Goal: Task Accomplishment & Management: Manage account settings

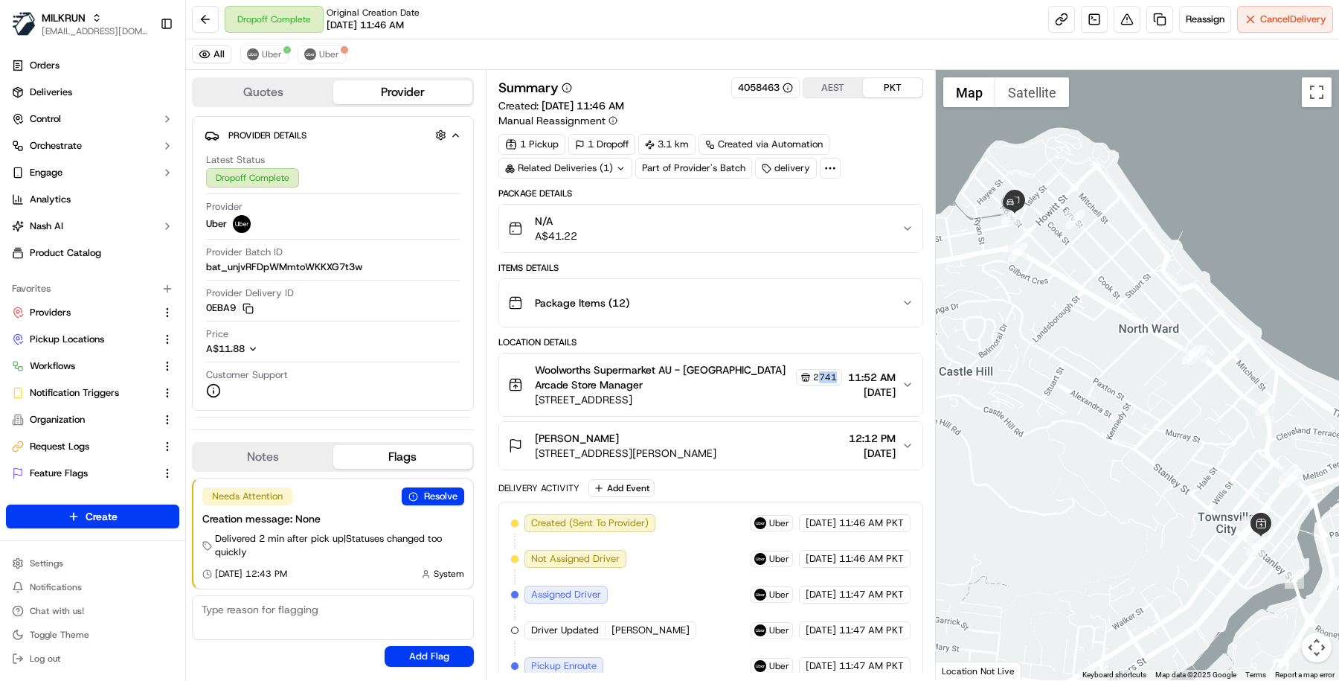
drag, startPoint x: 828, startPoint y: 372, endPoint x: 803, endPoint y: 372, distance: 25.3
click at [803, 372] on div "Woolworths Supermarket AU - Townsville City Arcade Store Manager 2741 393-399 F…" at bounding box center [704, 384] width 393 height 45
drag, startPoint x: 683, startPoint y: 367, endPoint x: 569, endPoint y: 380, distance: 114.5
click at [569, 380] on span "Woolworths Supermarket AU - [GEOGRAPHIC_DATA] Arcade Store Manager" at bounding box center [664, 377] width 258 height 30
copy span "Townsville City Arcade"
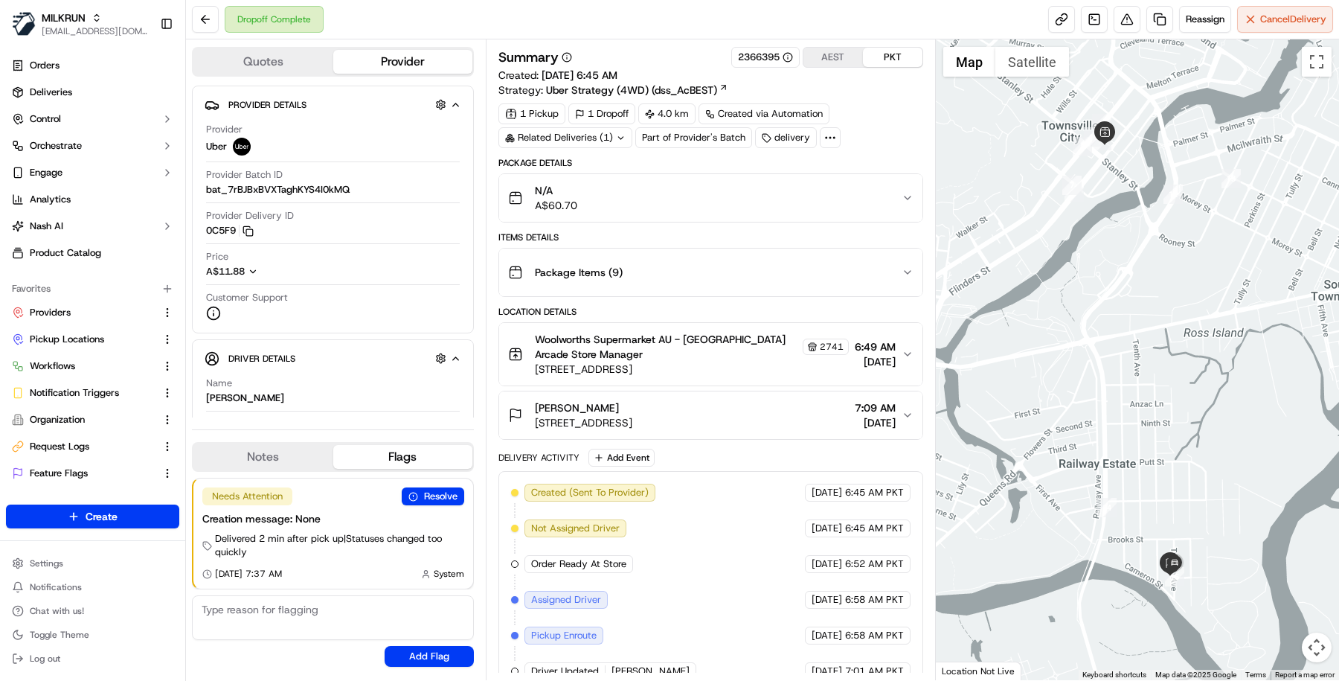
click at [596, 138] on div "Related Deliveries (1)" at bounding box center [565, 137] width 134 height 21
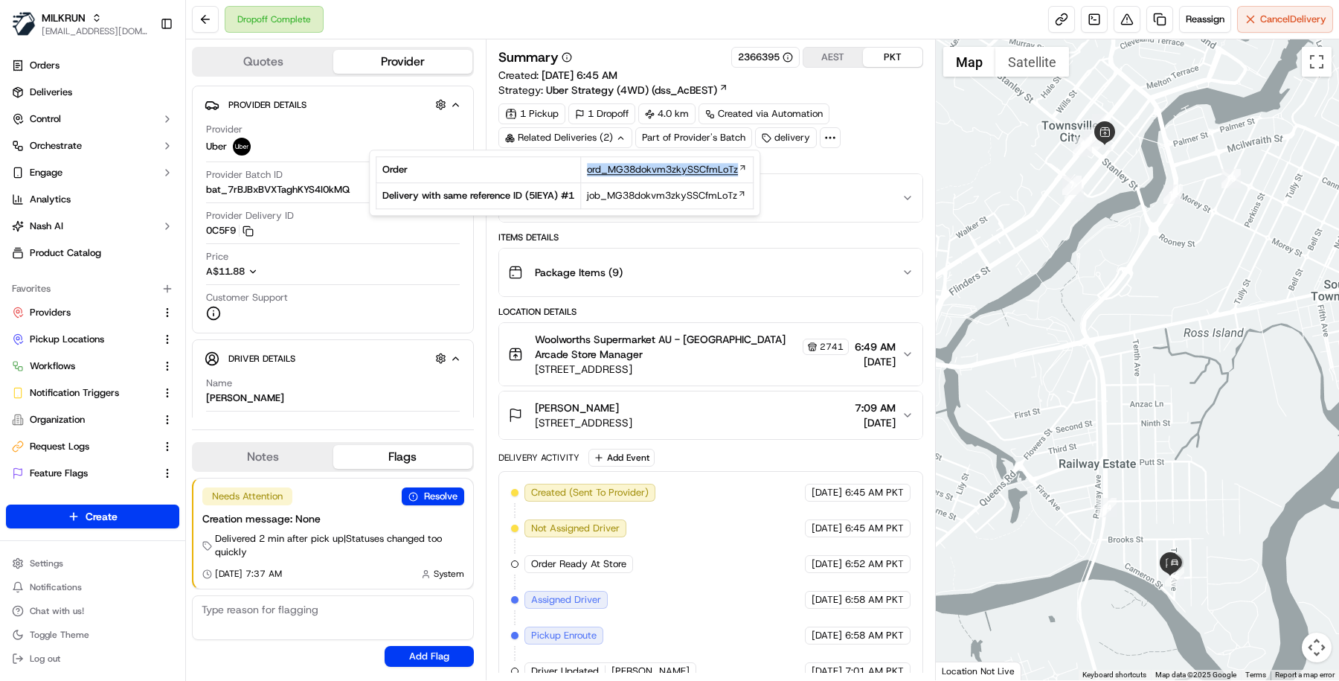
drag, startPoint x: 545, startPoint y: 175, endPoint x: 731, endPoint y: 175, distance: 185.9
click at [731, 175] on tr "Order ord_MG38dokvm3zkySSCfmLoTz" at bounding box center [564, 170] width 377 height 26
click at [550, 179] on td "Order" at bounding box center [478, 170] width 205 height 26
drag, startPoint x: 550, startPoint y: 174, endPoint x: 751, endPoint y: 174, distance: 201.6
click at [752, 174] on tr "Order ord_MG38dokvm3zkySSCfmLoTz" at bounding box center [564, 170] width 377 height 26
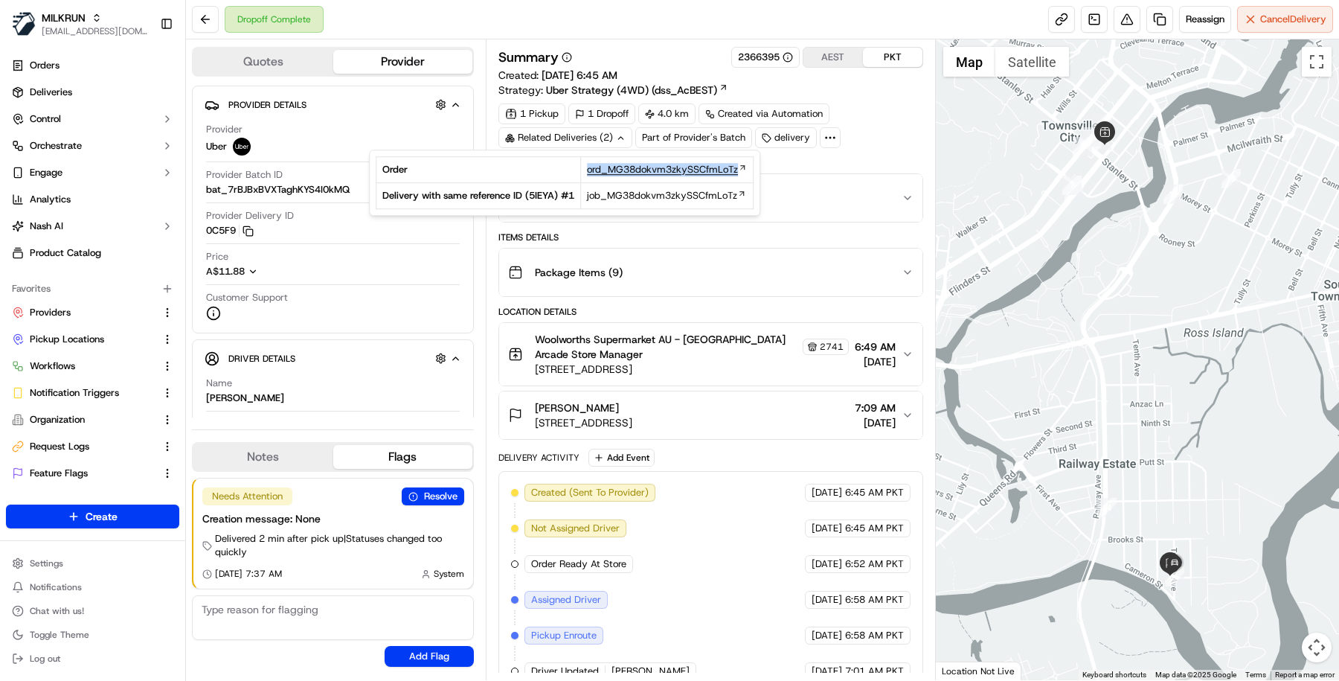
copy tr "ord_MG38dokvm3zkySSCfmLoTz"
click at [864, 122] on div "1 Pickup 1 Dropoff 4.0 km Created via Automation Related Deliveries (2) Part of…" at bounding box center [710, 125] width 425 height 45
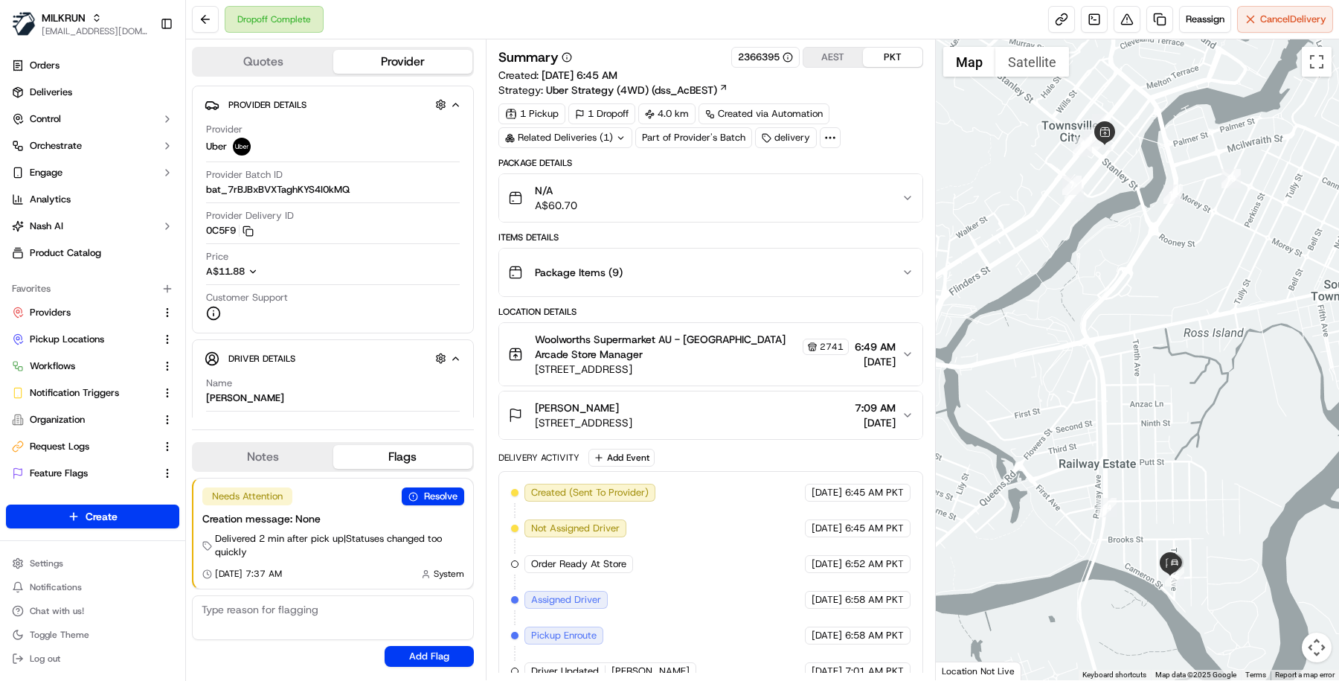
click at [787, 263] on div "Package Items ( 9 )" at bounding box center [704, 272] width 393 height 30
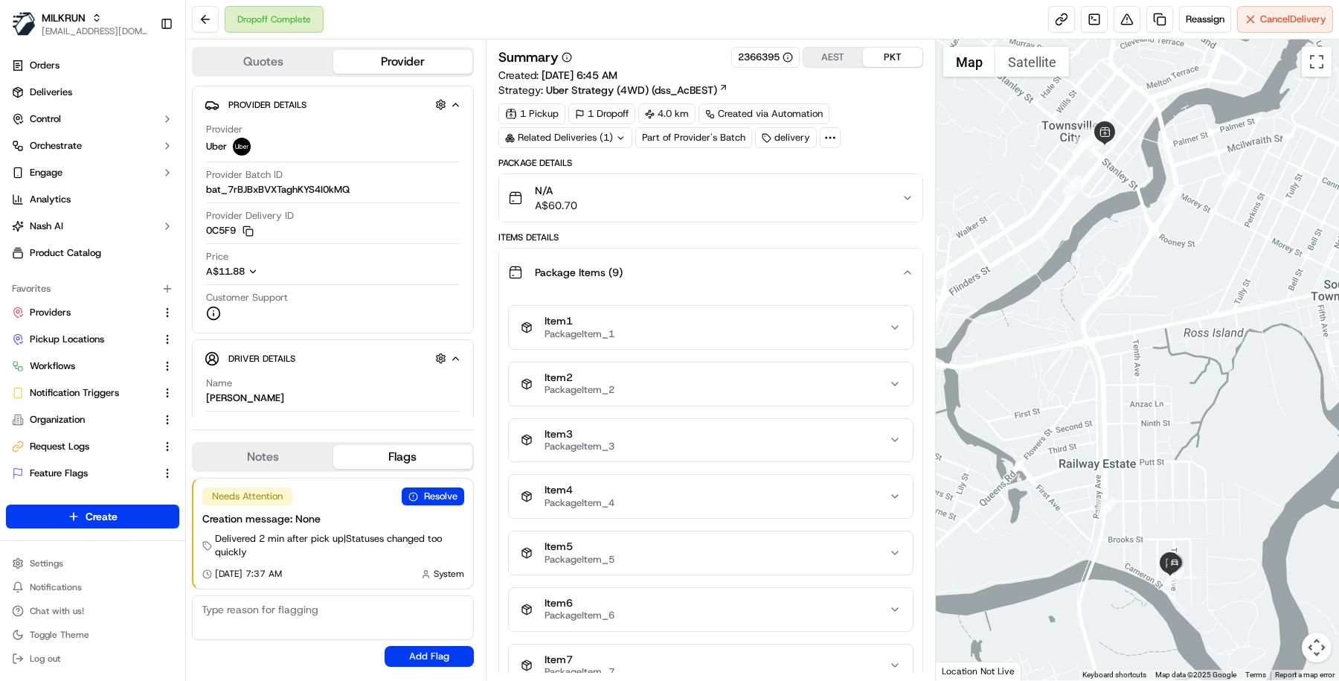
click at [787, 263] on div "Package Items ( 9 )" at bounding box center [704, 272] width 393 height 30
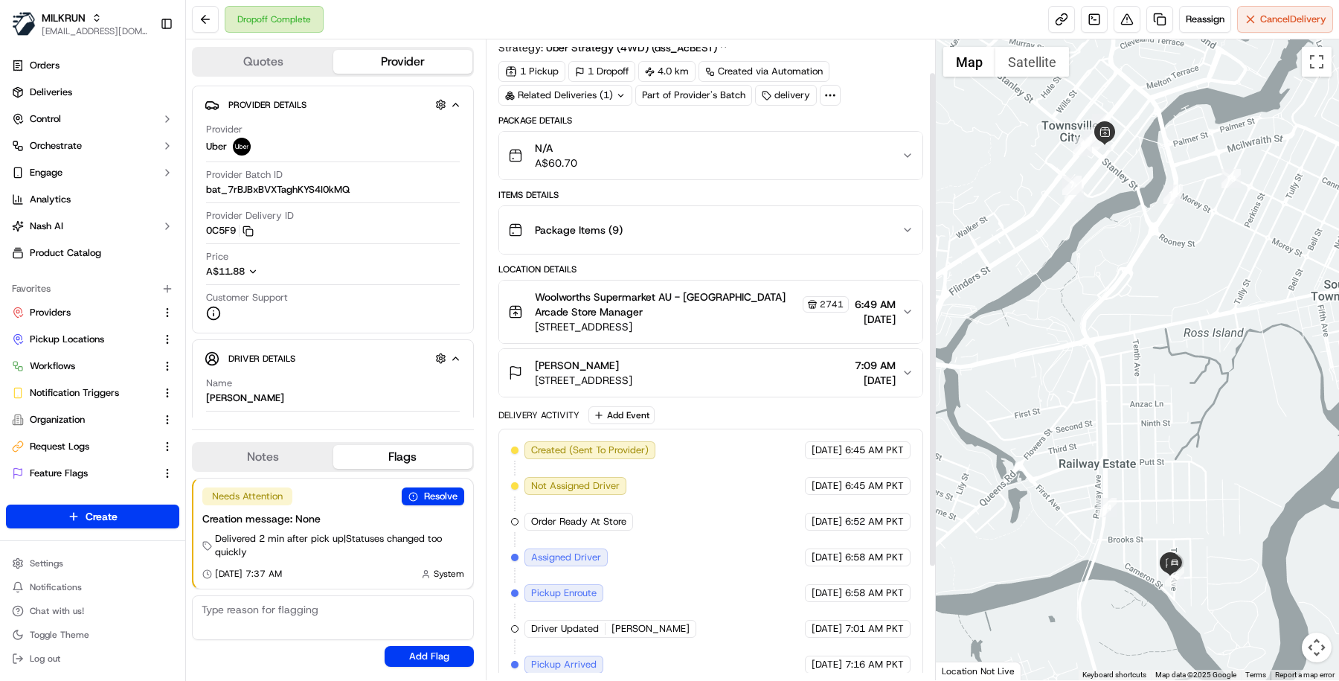
click at [784, 229] on div "Package Items ( 9 )" at bounding box center [704, 230] width 393 height 30
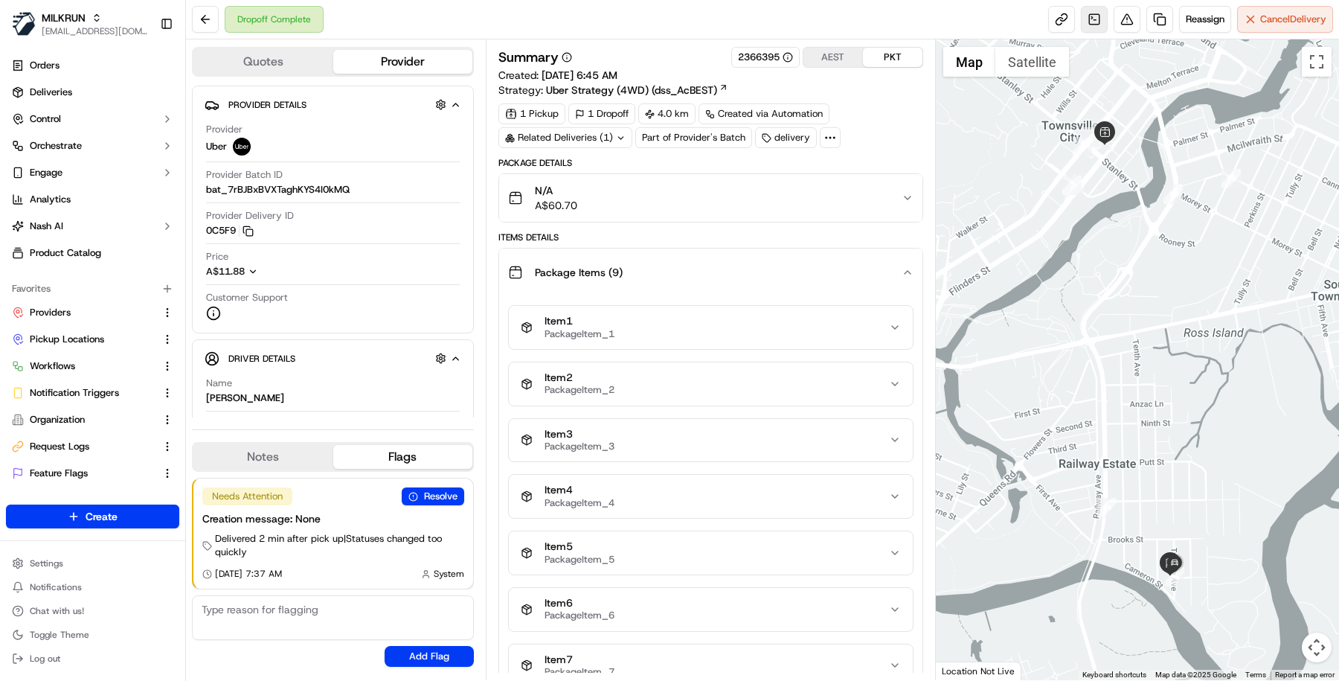
click at [1088, 13] on link at bounding box center [1094, 19] width 27 height 27
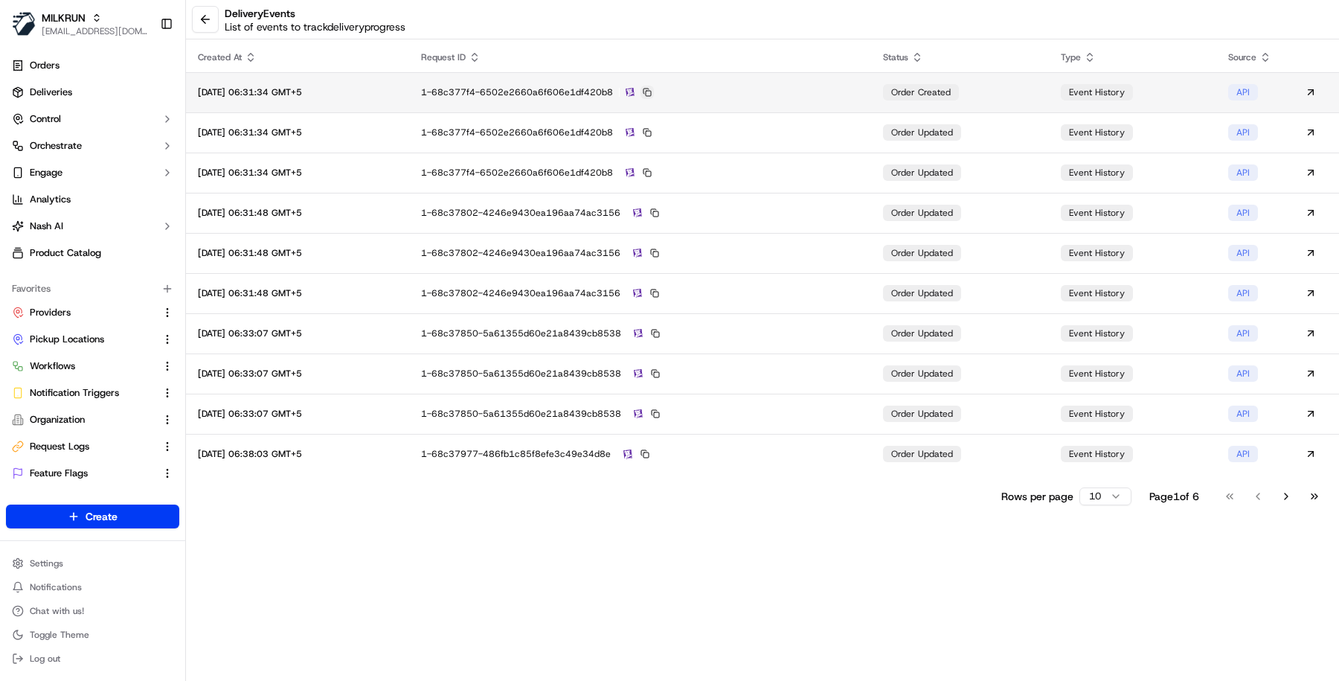
click at [654, 91] on button at bounding box center [646, 92] width 13 height 13
click at [210, 21] on button at bounding box center [205, 19] width 27 height 27
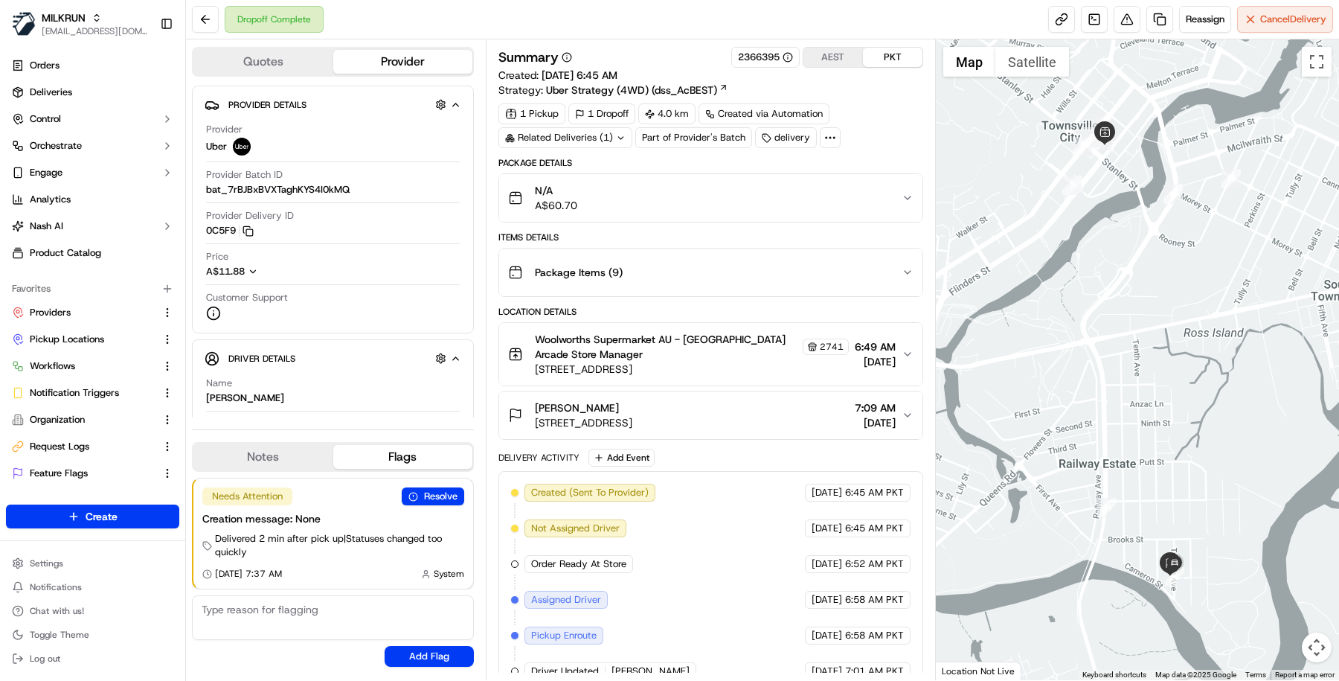
click at [834, 137] on circle at bounding box center [834, 137] width 1 height 1
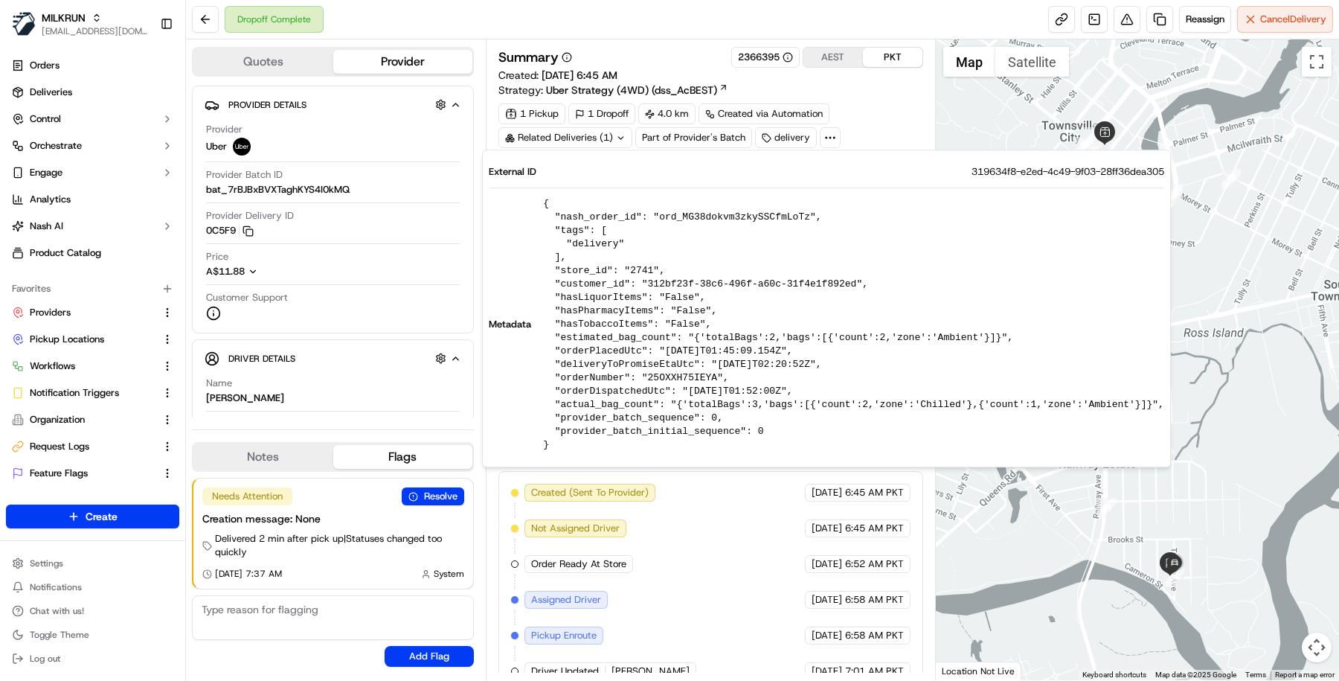
click at [872, 110] on div "1 Pickup 1 Dropoff 4.0 km Created via Automation Related Deliveries (1) Part of…" at bounding box center [710, 125] width 425 height 45
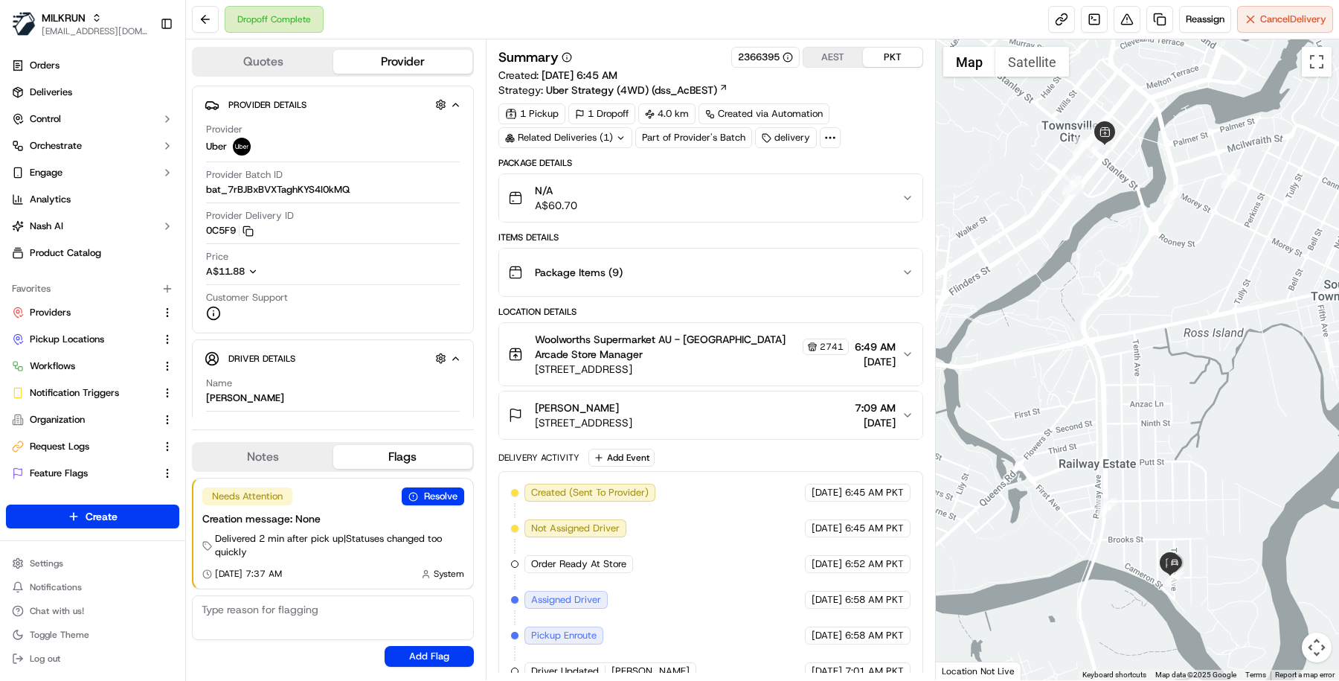
scroll to position [7, 0]
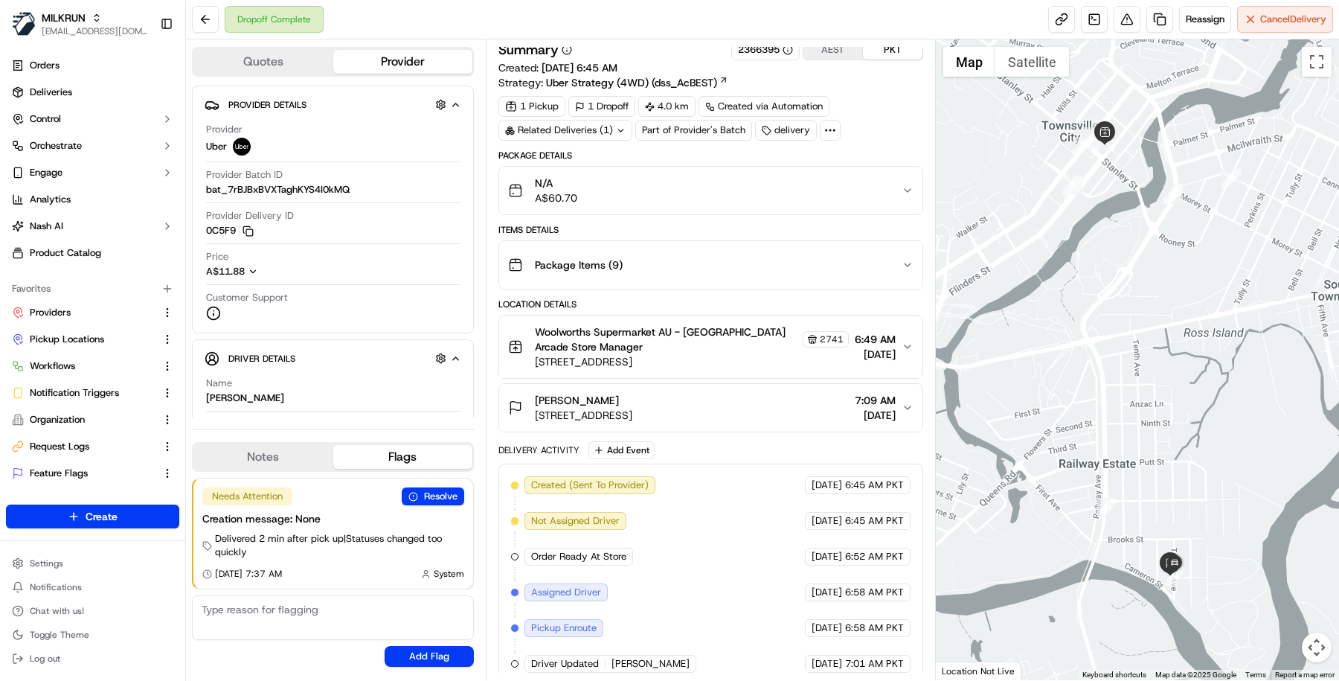
click at [828, 129] on icon at bounding box center [829, 129] width 13 height 13
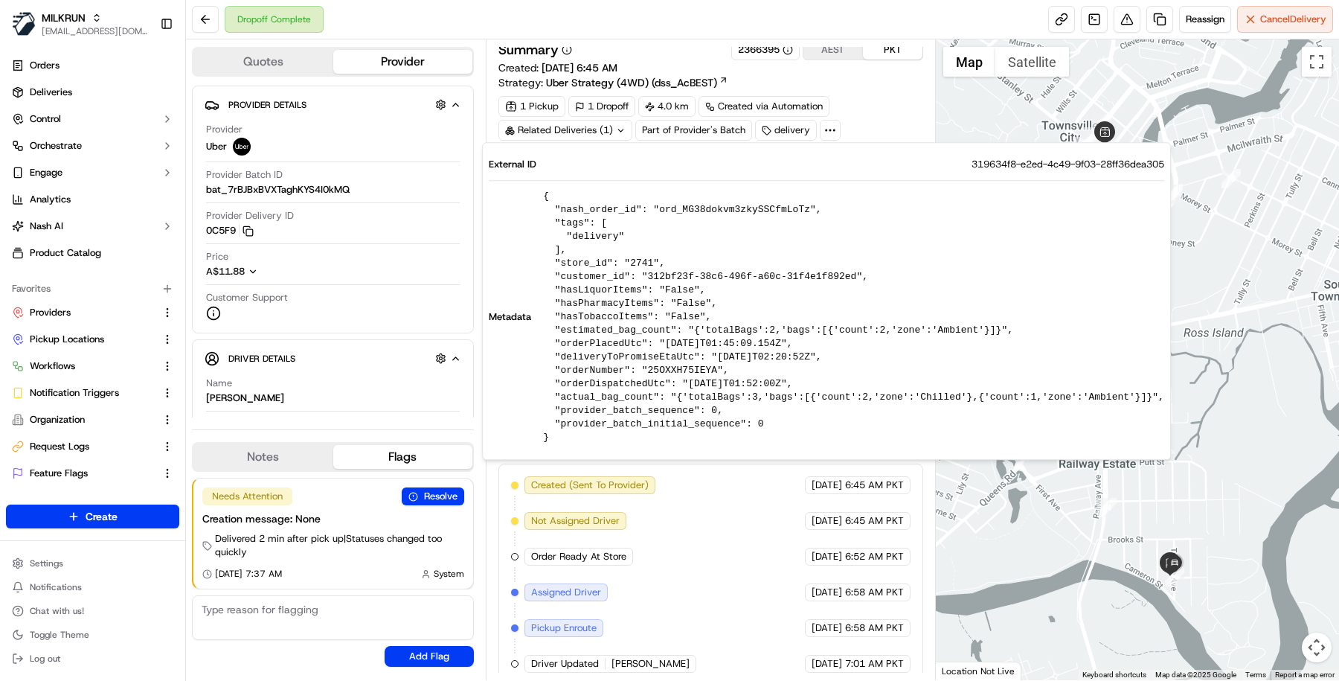
click at [864, 99] on div "1 Pickup 1 Dropoff 4.0 km Created via Automation Related Deliveries (1) Part of…" at bounding box center [710, 118] width 425 height 45
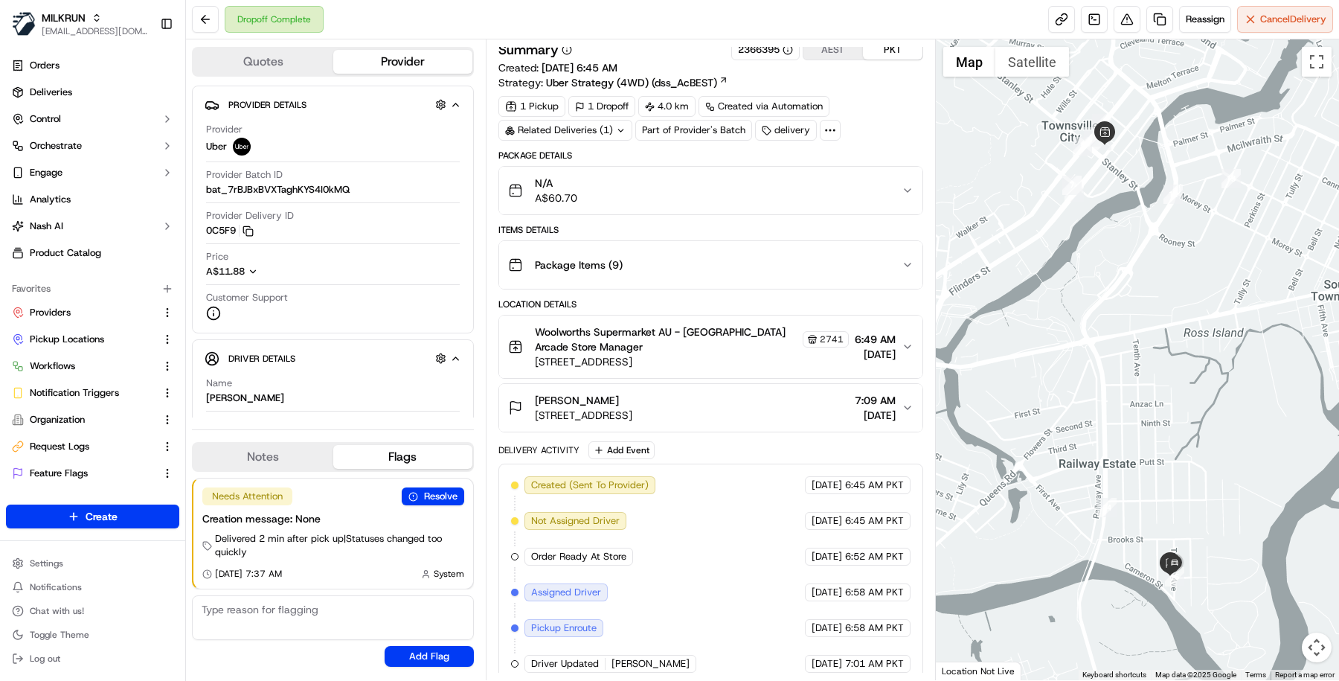
scroll to position [0, 0]
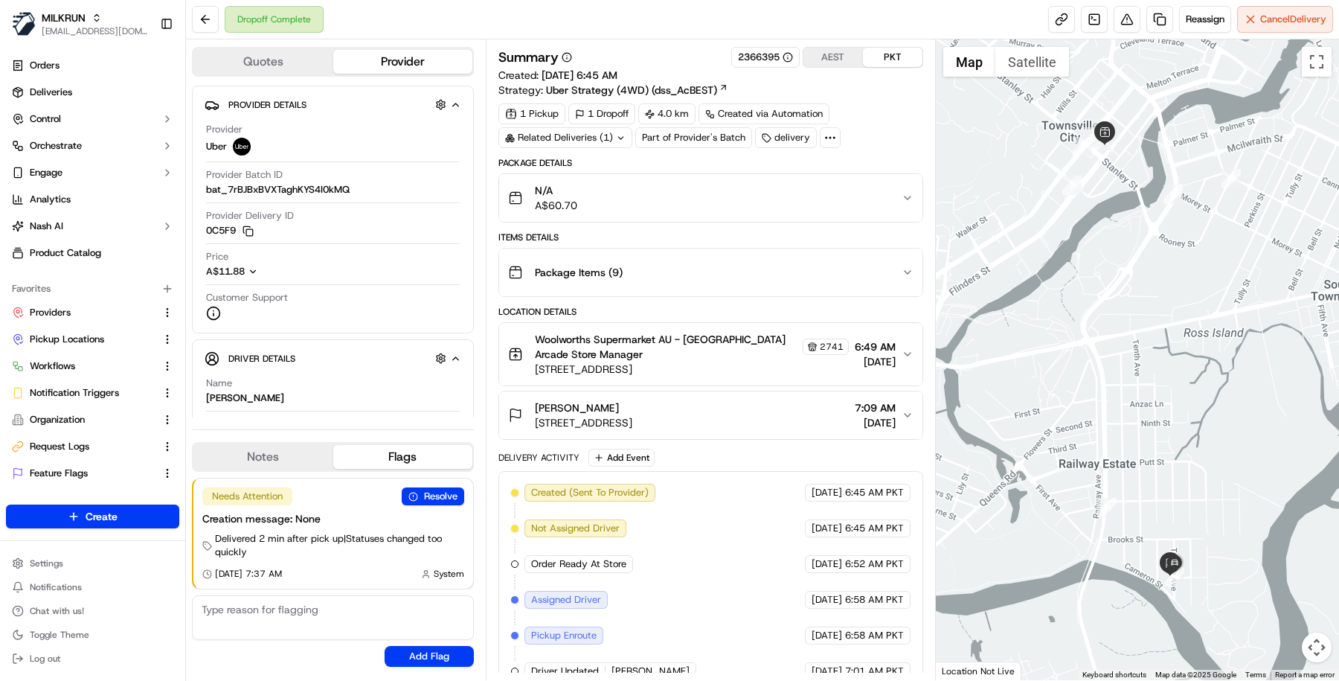
click at [605, 134] on div "Related Deliveries (1)" at bounding box center [565, 137] width 134 height 21
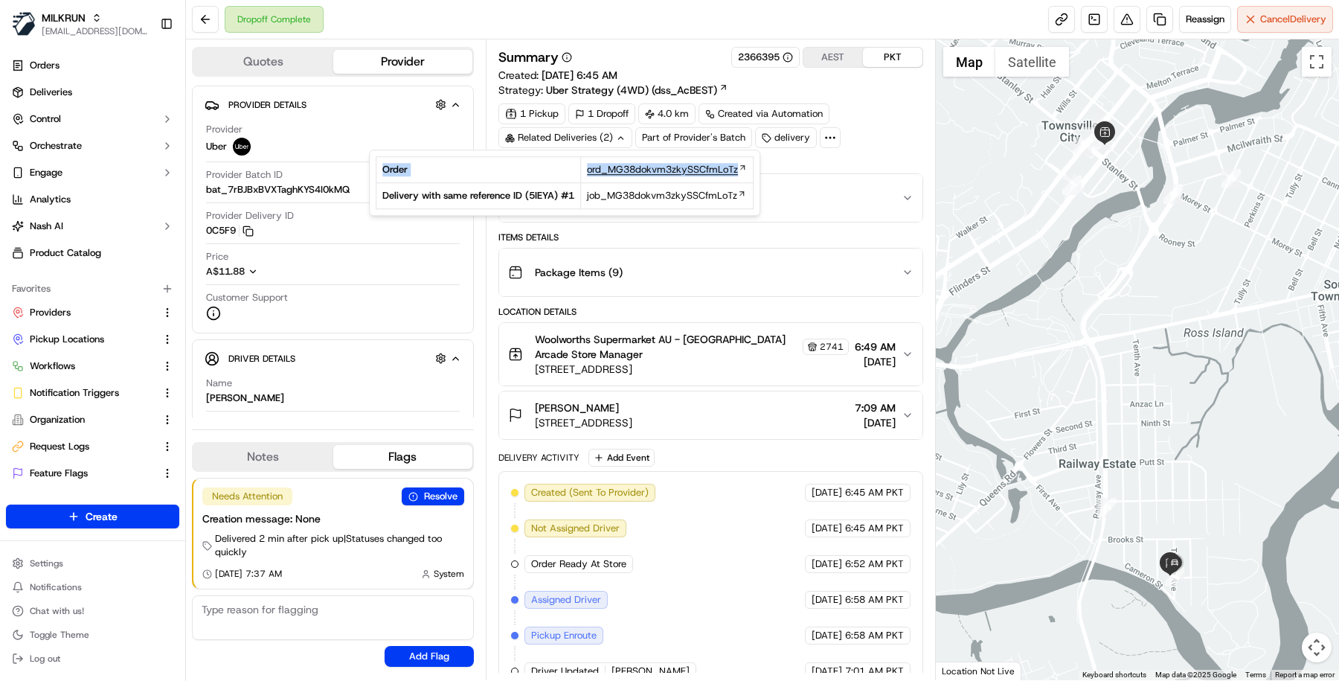
drag, startPoint x: 539, startPoint y: 160, endPoint x: 738, endPoint y: 169, distance: 198.8
click at [739, 169] on tr "Order ord_MG38dokvm3zkySSCfmLoTz" at bounding box center [564, 170] width 377 height 26
click at [562, 179] on td "Order" at bounding box center [478, 170] width 205 height 26
drag, startPoint x: 576, startPoint y: 169, endPoint x: 748, endPoint y: 173, distance: 171.9
click at [748, 173] on tr "Order ord_MG38dokvm3zkySSCfmLoTz" at bounding box center [564, 170] width 377 height 26
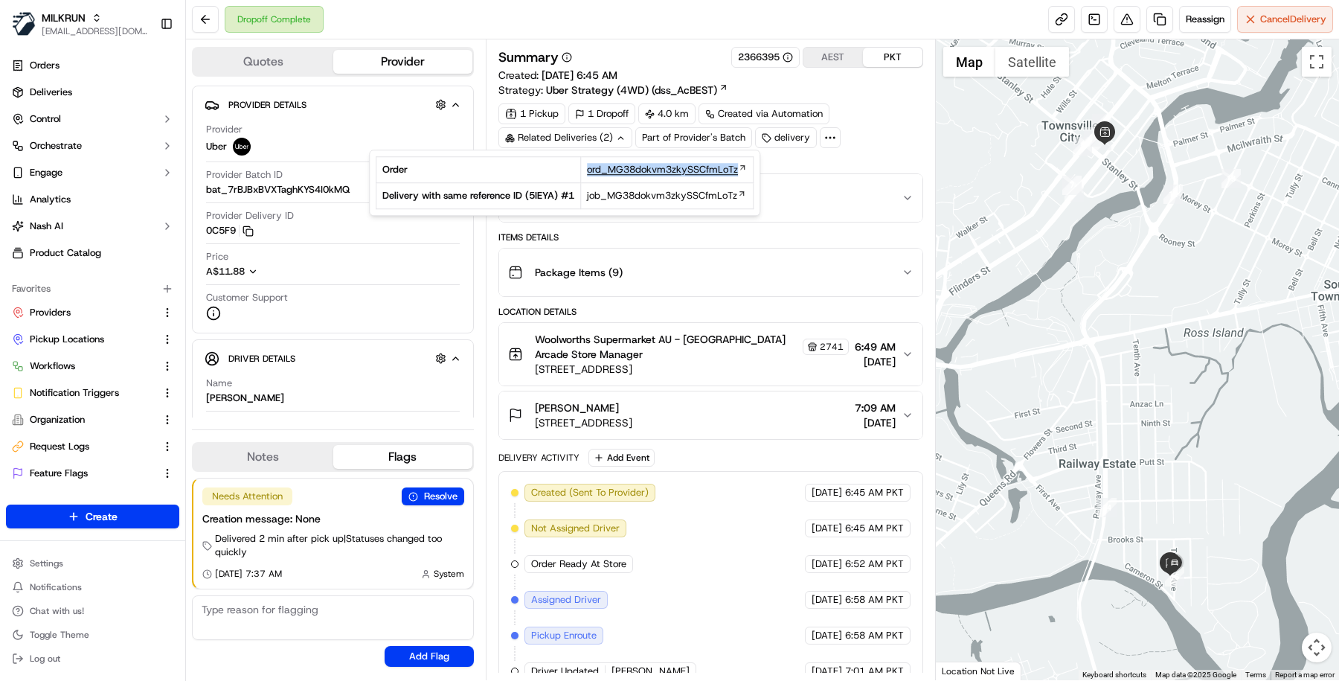
copy tr "ord_MG38dokvm3zkySSCfmLoTz"
click at [1106, 9] on div "Reassign Cancel Delivery" at bounding box center [1190, 19] width 285 height 27
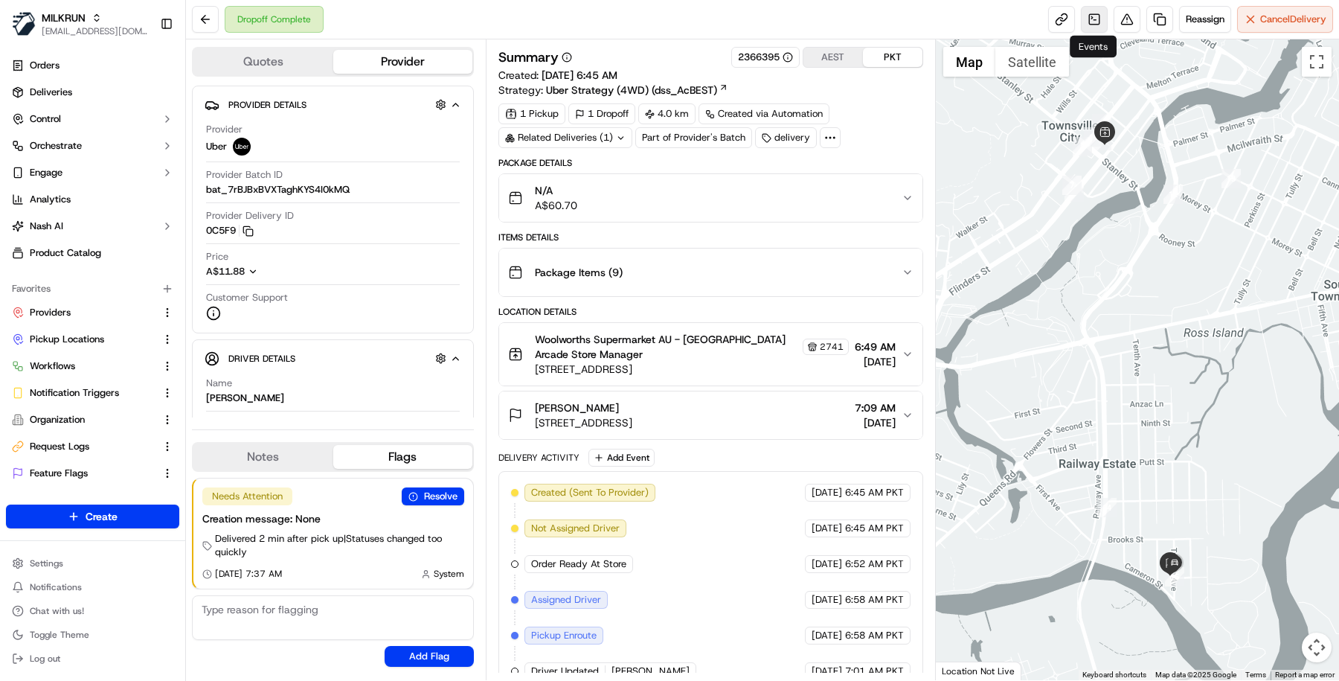
click at [1094, 16] on link at bounding box center [1094, 19] width 27 height 27
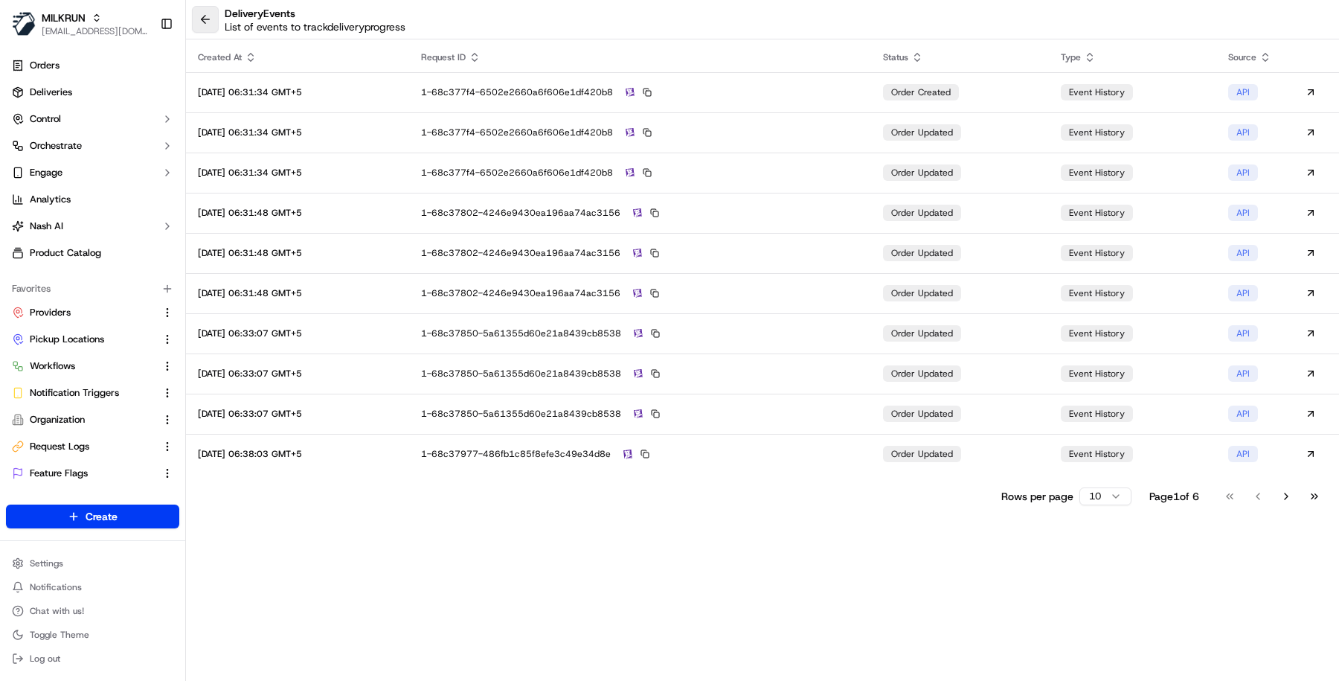
click at [199, 20] on button at bounding box center [205, 19] width 27 height 27
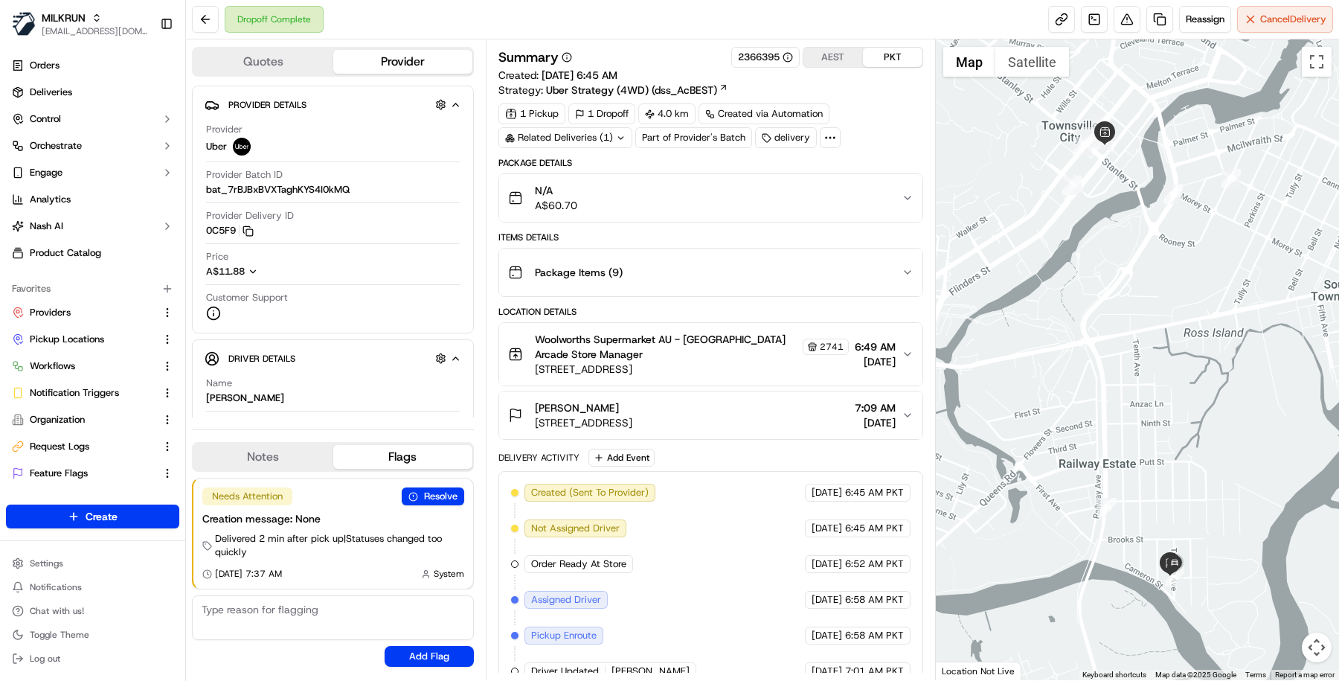
click at [543, 130] on div "Related Deliveries (1)" at bounding box center [565, 137] width 134 height 21
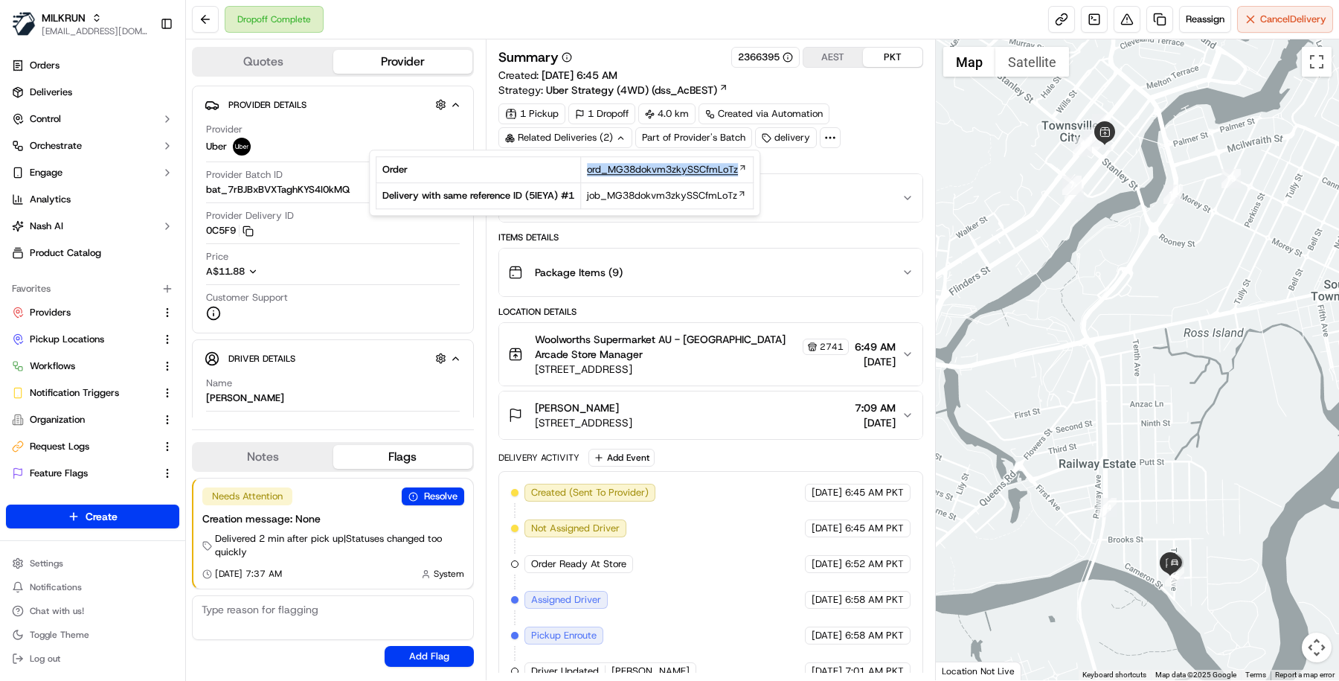
drag, startPoint x: 524, startPoint y: 176, endPoint x: 738, endPoint y: 170, distance: 213.5
click at [738, 170] on tr "Order ord_MG38dokvm3zkySSCfmLoTz" at bounding box center [564, 170] width 377 height 26
copy tr "ord_MG38dokvm3zkySSCfmLoTz"
